Goal: Task Accomplishment & Management: Use online tool/utility

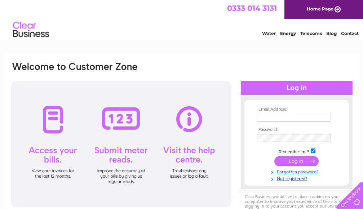
type input "[EMAIL_ADDRESS][DOMAIN_NAME]"
click at [304, 158] on input "submit" at bounding box center [296, 161] width 44 height 10
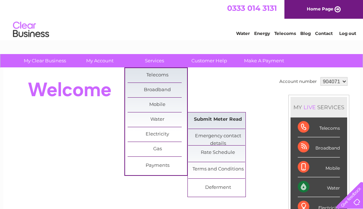
click at [234, 119] on link "Submit Meter Read" at bounding box center [217, 119] width 59 height 14
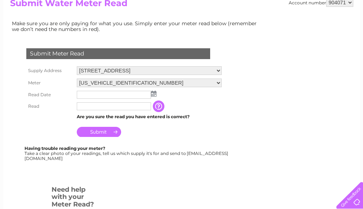
scroll to position [108, 0]
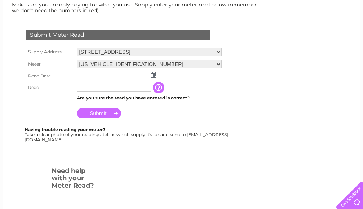
click at [154, 77] on img at bounding box center [153, 75] width 5 height 6
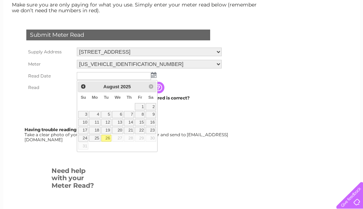
click at [108, 140] on link "26" at bounding box center [106, 138] width 10 height 7
type input "2025/08/26"
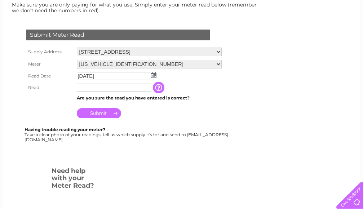
click at [120, 86] on input "text" at bounding box center [114, 88] width 74 height 8
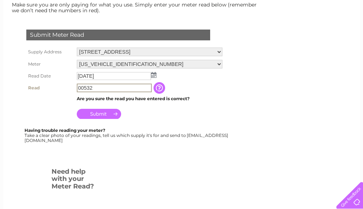
type input "00532"
click at [90, 114] on input "Submit" at bounding box center [99, 114] width 44 height 10
